Goal: Information Seeking & Learning: Learn about a topic

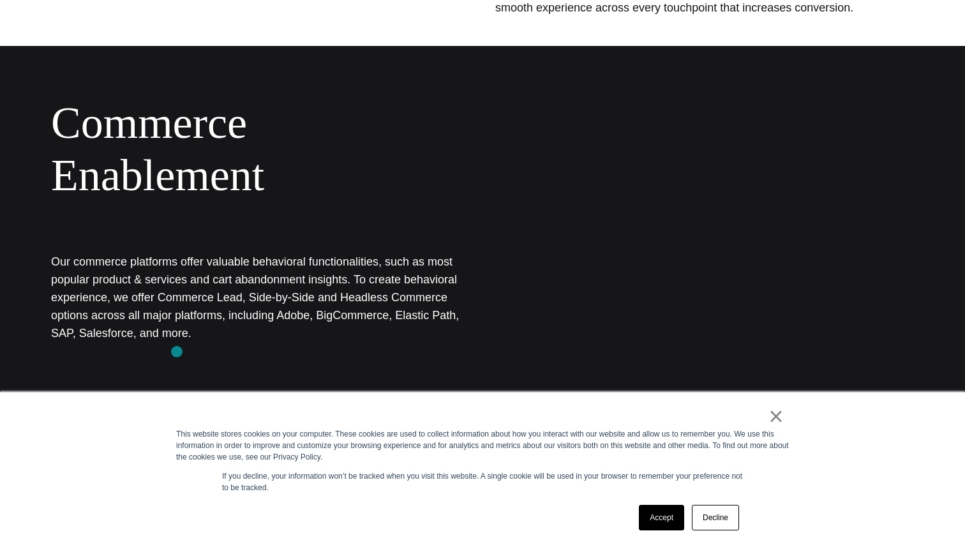
scroll to position [747, 0]
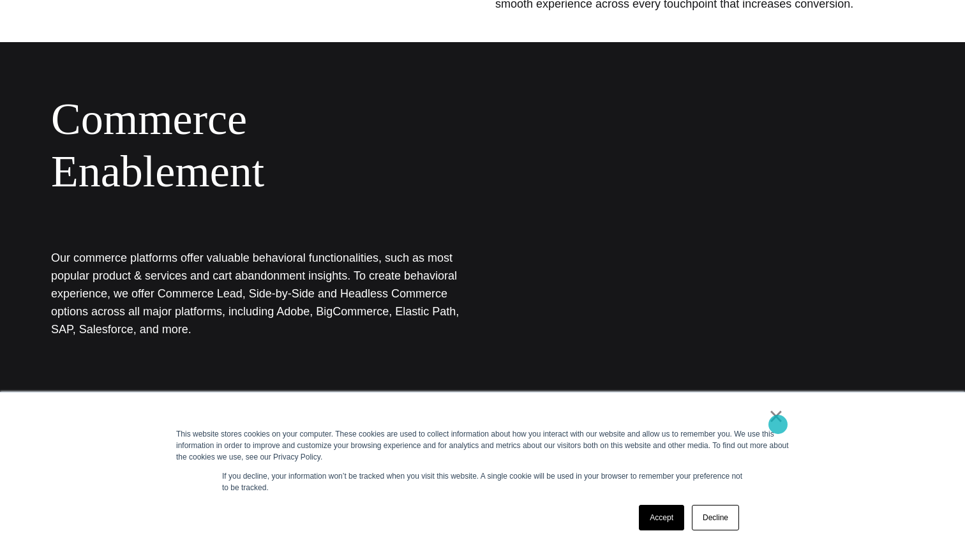
click at [780, 422] on link "×" at bounding box center [776, 416] width 15 height 11
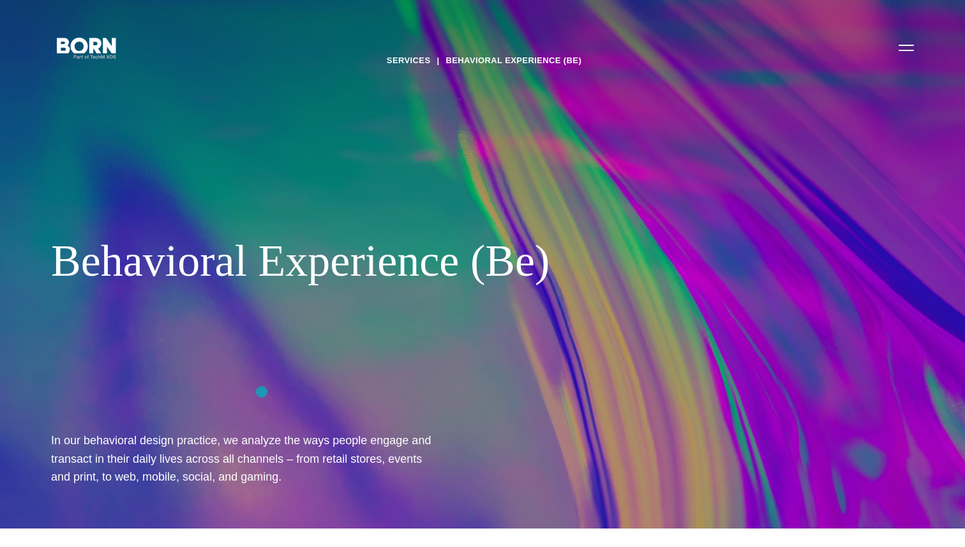
scroll to position [0, 0]
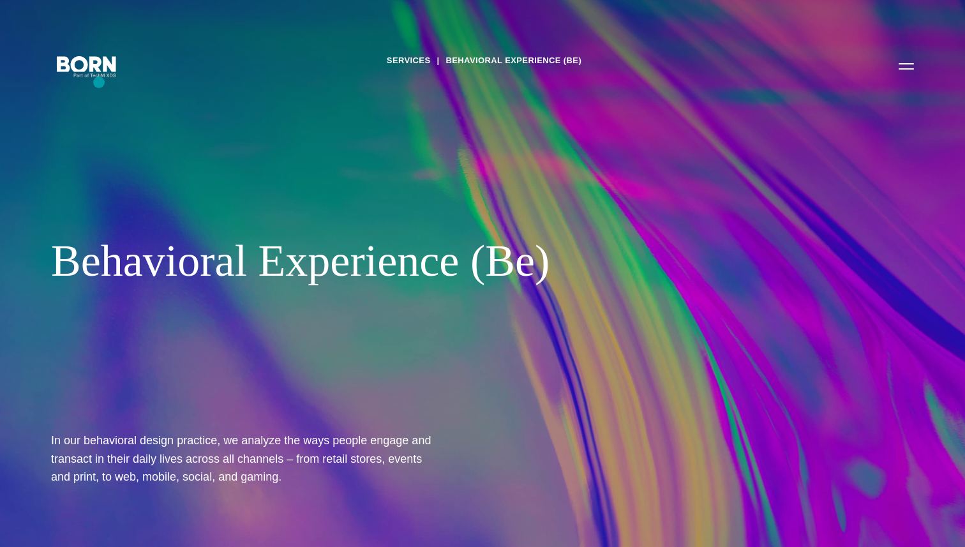
click at [99, 82] on div "Services Behavioral Experience (Be) Behavioral Experience (Be) In our behaviora…" at bounding box center [482, 273] width 965 height 547
click at [131, 175] on div "Services Behavioral Experience (Be) Behavioral Experience (Be) In our behaviora…" at bounding box center [482, 273] width 965 height 547
click at [900, 75] on button "Primary Menu" at bounding box center [906, 65] width 31 height 27
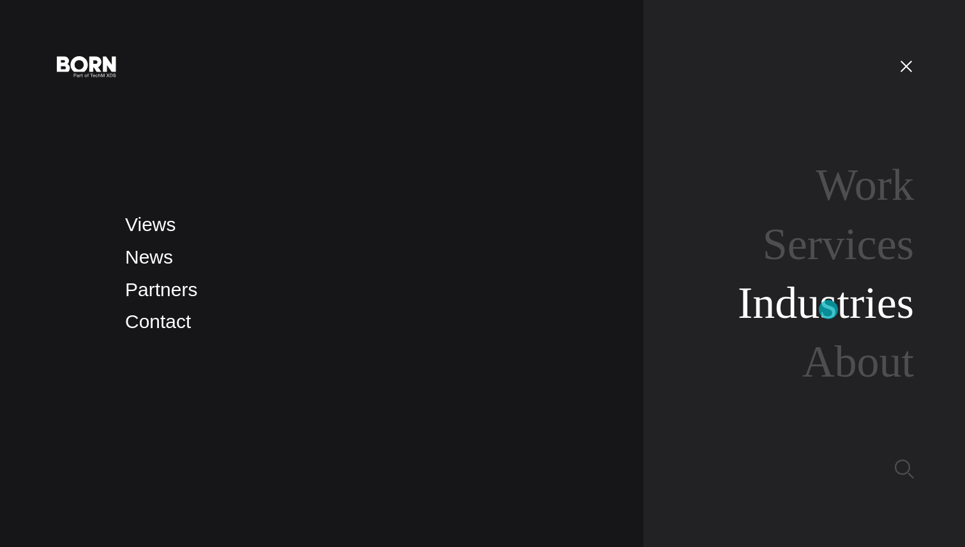
click at [829, 310] on link "Industries" at bounding box center [826, 302] width 176 height 49
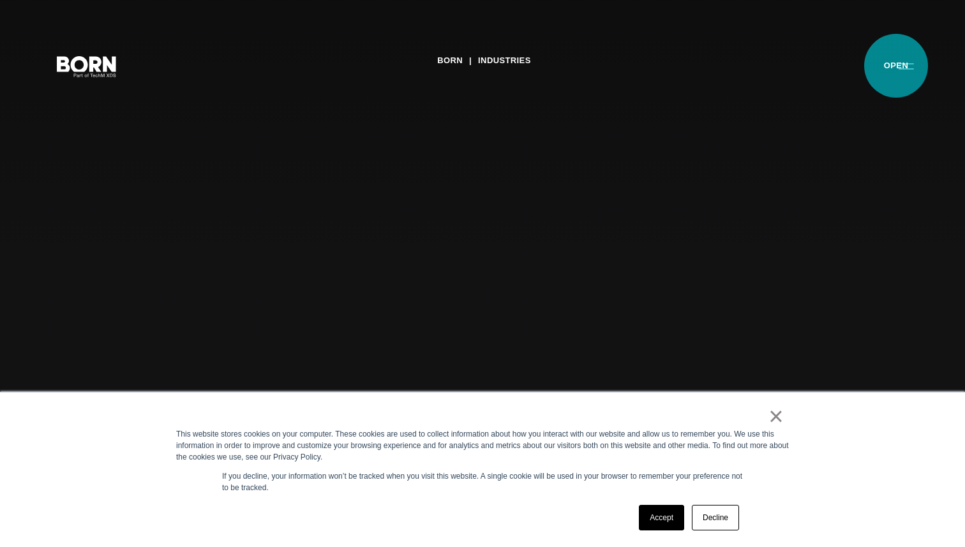
click at [896, 66] on button "Primary Menu" at bounding box center [906, 65] width 31 height 27
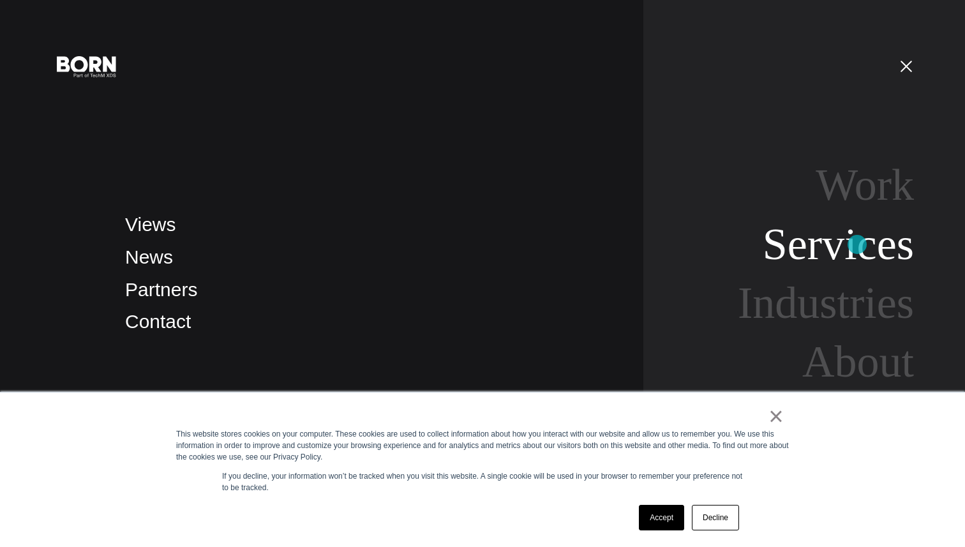
click at [857, 245] on link "Services" at bounding box center [838, 244] width 151 height 49
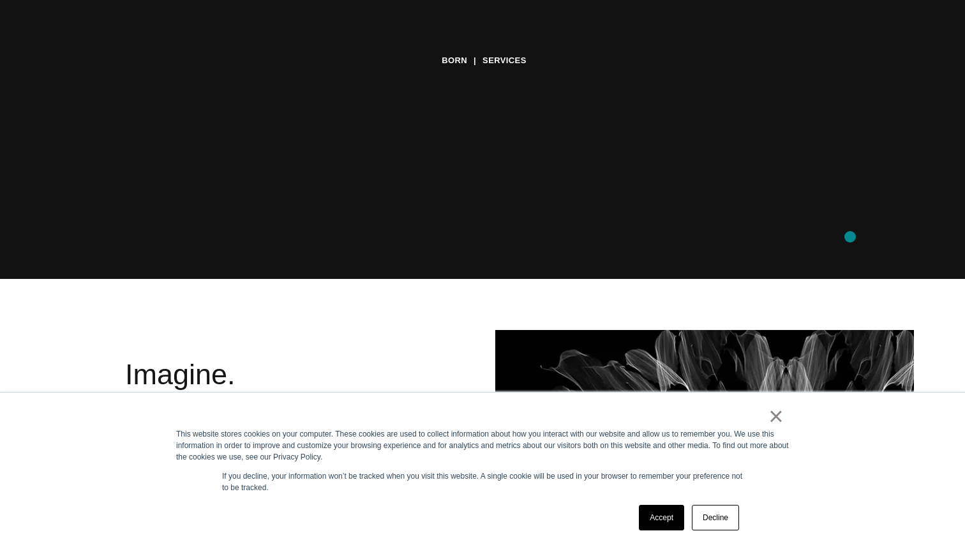
scroll to position [276, 0]
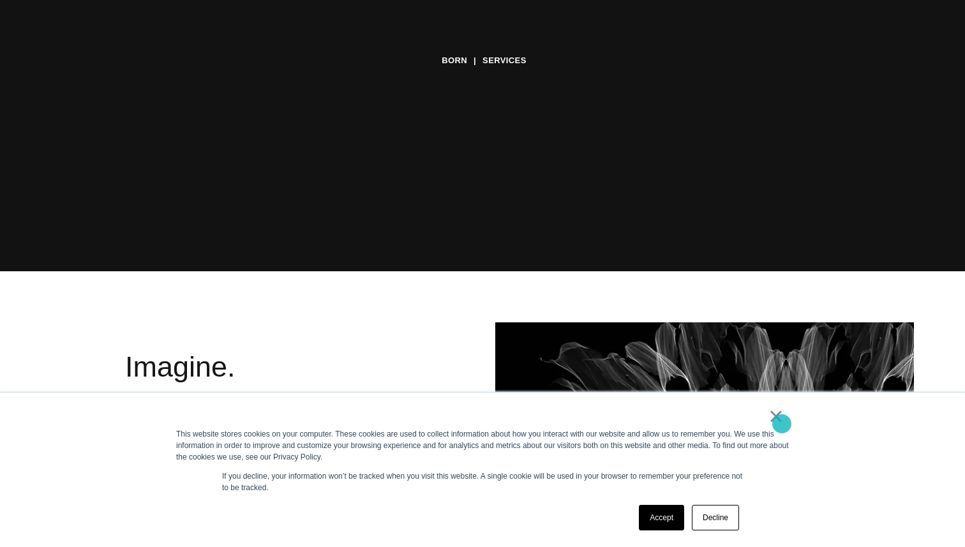
click at [782, 422] on link "×" at bounding box center [776, 416] width 15 height 11
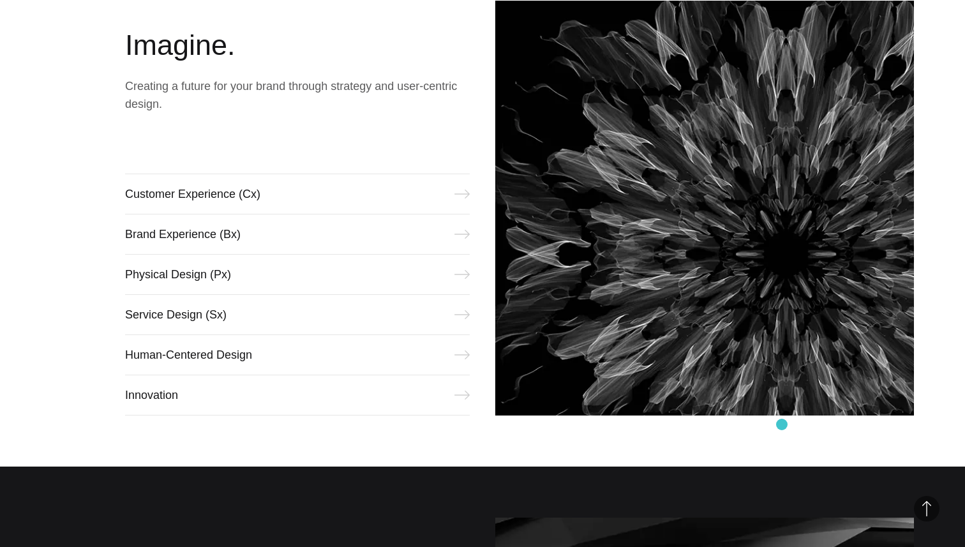
scroll to position [589, 0]
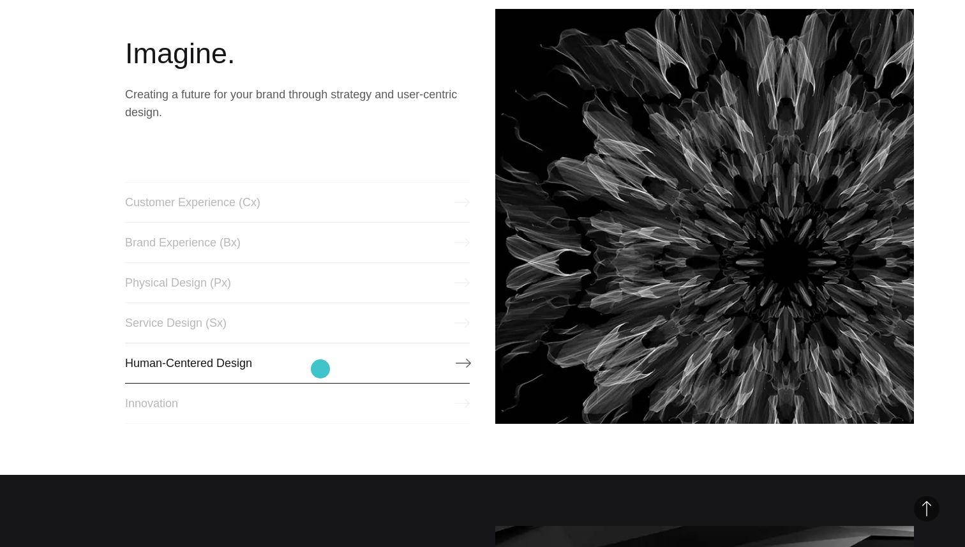
click at [320, 369] on link "Human-Centered Design" at bounding box center [297, 363] width 345 height 41
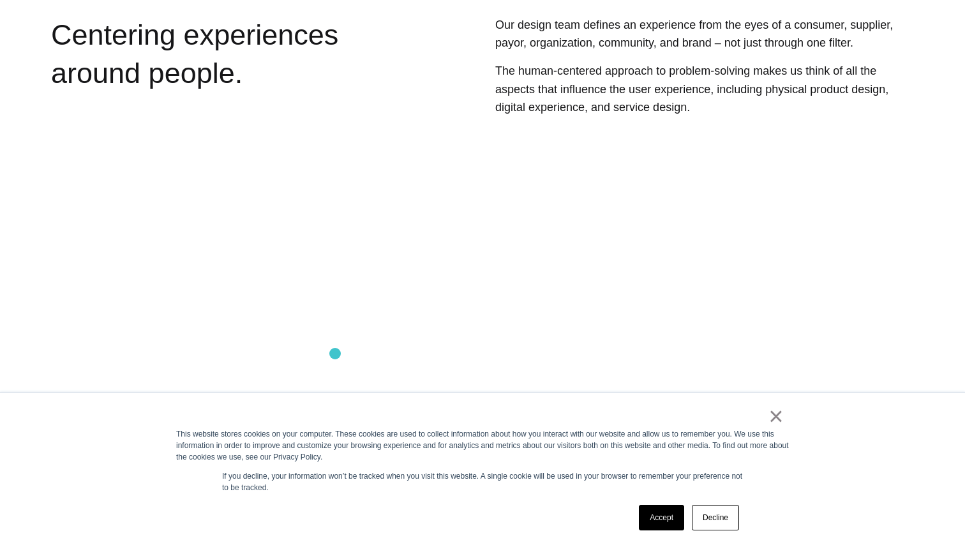
scroll to position [621, 0]
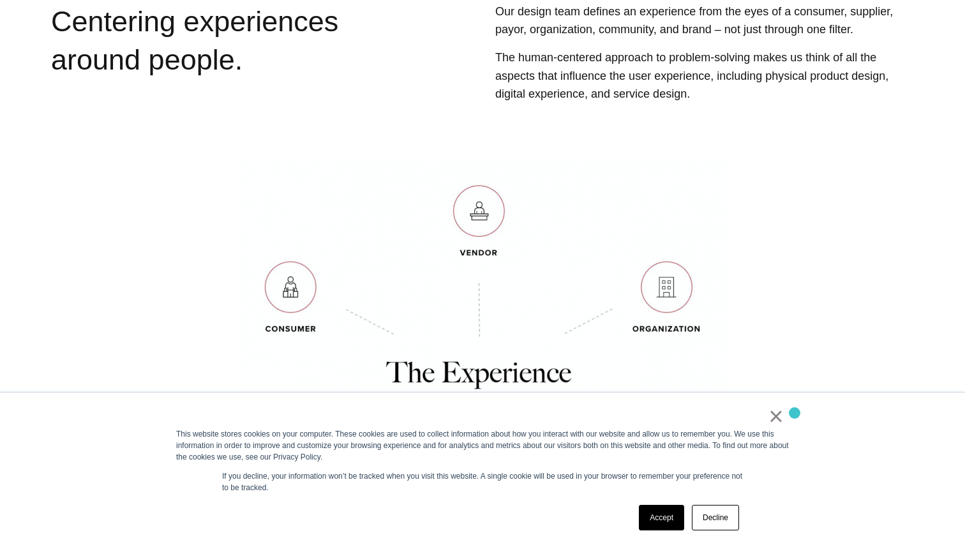
click at [777, 416] on link "×" at bounding box center [776, 416] width 15 height 11
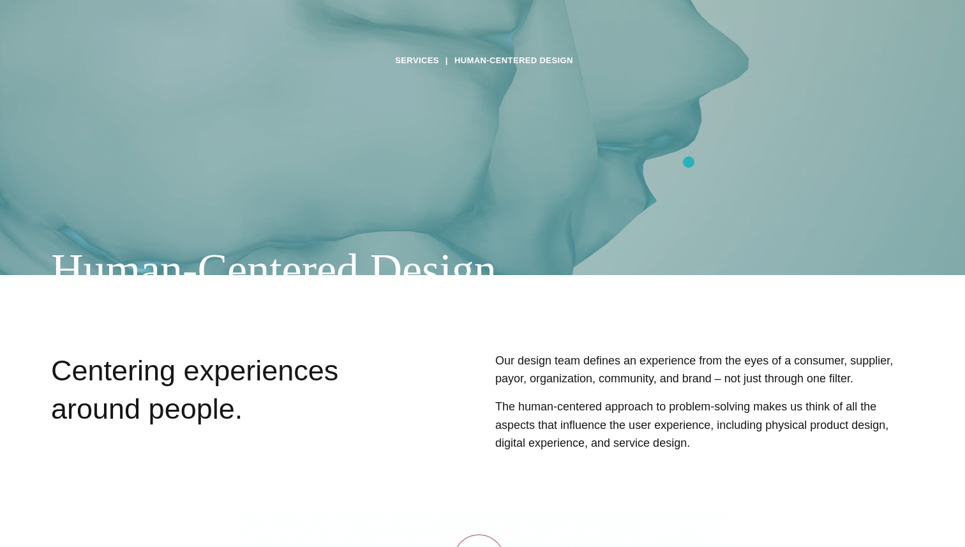
scroll to position [0, 0]
